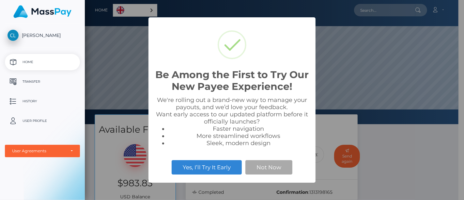
scroll to position [124, 374]
click at [408, 165] on div "Be Among the First to Try Our New Payee Experience! × We're rolling out a brand…" at bounding box center [232, 100] width 464 height 200
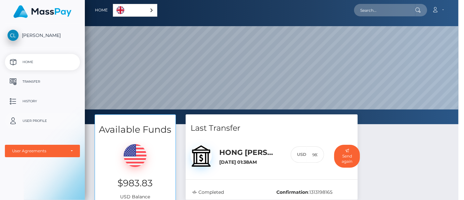
scroll to position [124, 379]
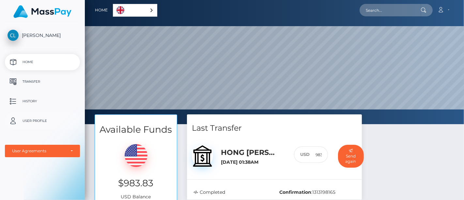
click at [27, 118] on p "User Profile" at bounding box center [43, 121] width 70 height 10
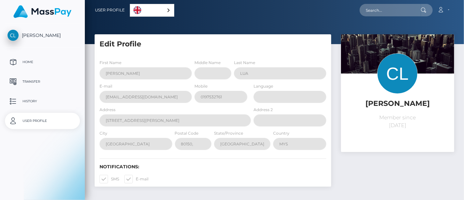
select select
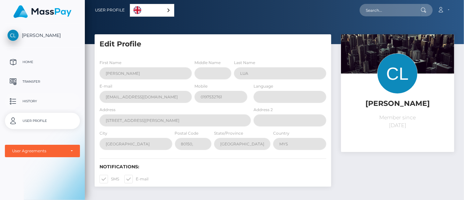
click at [34, 101] on p "History" at bounding box center [43, 101] width 70 height 10
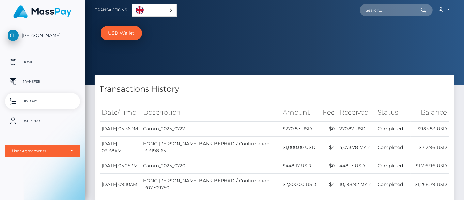
scroll to position [109, 0]
